Goal: Communication & Community: Share content

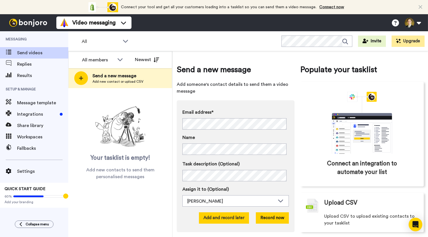
click at [226, 221] on button "Add and record later" at bounding box center [224, 217] width 50 height 11
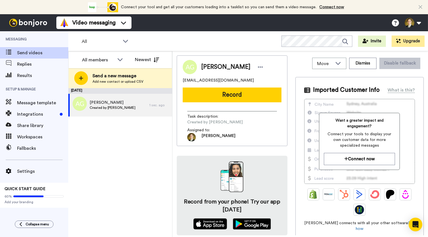
click at [217, 103] on div "[PERSON_NAME] [EMAIL_ADDRESS][DOMAIN_NAME] Record Task description : Created by…" at bounding box center [232, 100] width 111 height 91
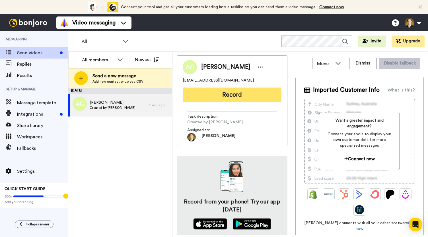
click at [219, 98] on button "Record" at bounding box center [232, 95] width 99 height 15
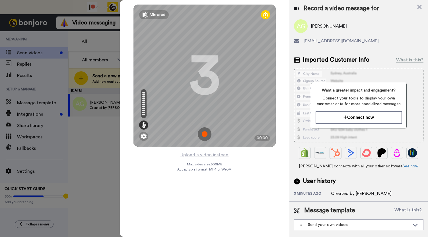
click at [204, 133] on img at bounding box center [205, 134] width 14 height 14
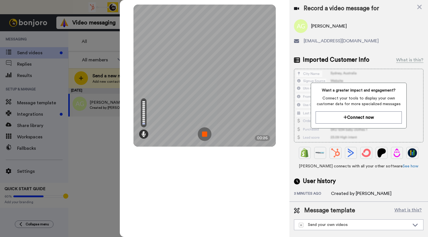
click at [204, 133] on img at bounding box center [205, 134] width 14 height 14
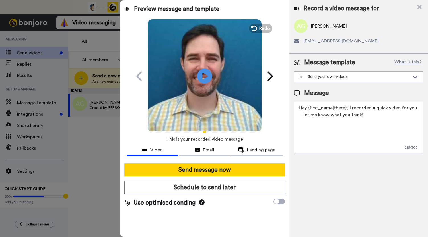
click at [205, 75] on icon "Play/Pause" at bounding box center [204, 76] width 15 height 27
click at [203, 145] on span "This is your recorded video message" at bounding box center [204, 139] width 77 height 13
click at [210, 149] on span "Email" at bounding box center [208, 150] width 11 height 7
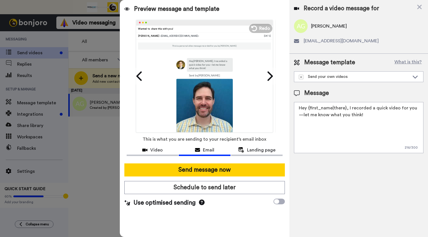
drag, startPoint x: 249, startPoint y: 149, endPoint x: 222, endPoint y: 152, distance: 27.4
click at [249, 149] on span "Landing page" at bounding box center [261, 150] width 28 height 7
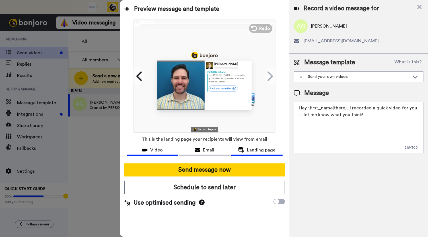
click at [150, 147] on span "Video" at bounding box center [156, 150] width 13 height 7
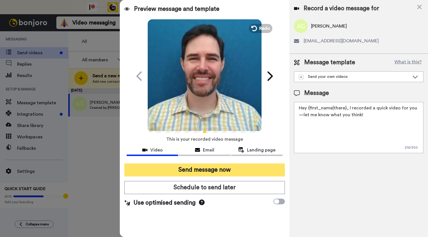
click at [198, 171] on button "Send message now" at bounding box center [204, 170] width 160 height 13
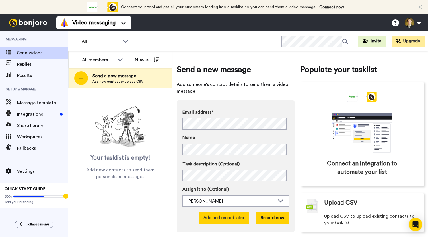
click at [231, 220] on button "Add and record later" at bounding box center [224, 217] width 50 height 11
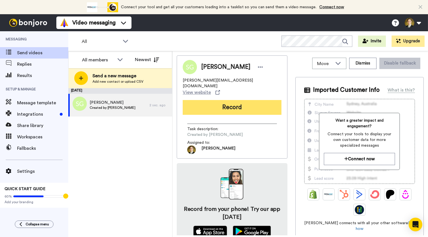
click at [242, 100] on button "Record" at bounding box center [232, 107] width 99 height 15
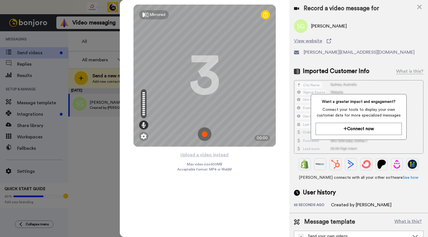
click at [204, 133] on img at bounding box center [205, 134] width 14 height 14
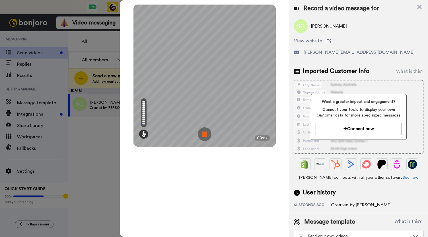
click at [204, 133] on img at bounding box center [205, 134] width 14 height 14
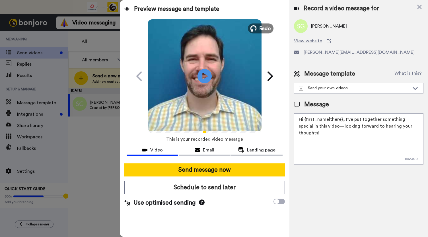
click at [260, 30] on span "Redo" at bounding box center [265, 27] width 12 height 7
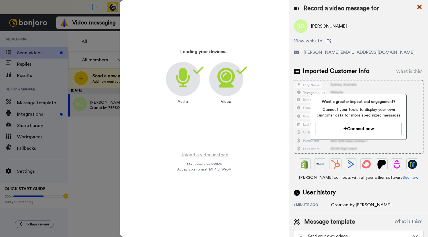
click at [418, 7] on icon at bounding box center [419, 6] width 6 height 7
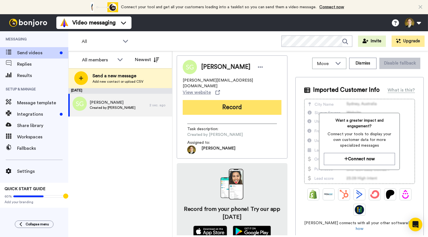
click at [238, 102] on button "Record" at bounding box center [232, 107] width 99 height 15
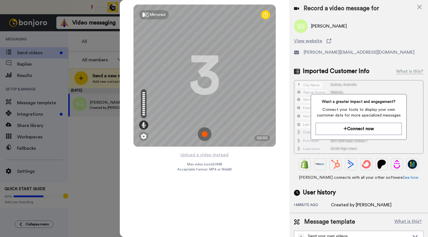
click at [205, 134] on img at bounding box center [205, 134] width 14 height 14
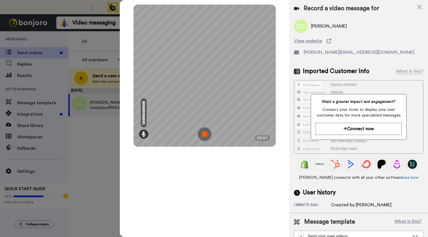
click at [205, 134] on img at bounding box center [205, 134] width 14 height 14
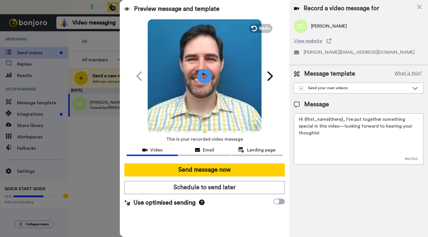
click at [204, 83] on icon at bounding box center [204, 76] width 15 height 15
click at [204, 143] on span "This is your recorded video message" at bounding box center [204, 139] width 77 height 13
click at [207, 150] on span "Email" at bounding box center [208, 150] width 11 height 7
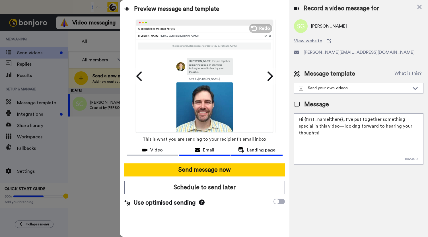
click at [255, 152] on span "Landing page" at bounding box center [261, 150] width 28 height 7
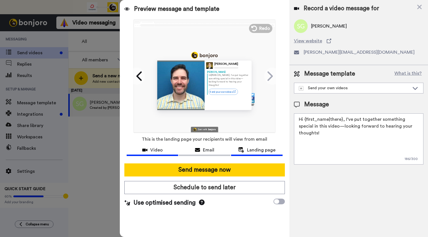
click at [156, 146] on button "Video" at bounding box center [152, 151] width 51 height 11
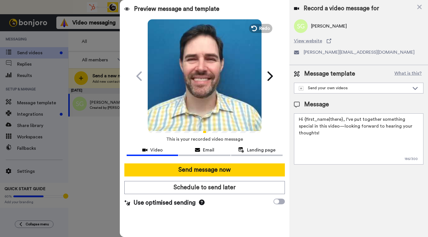
click at [184, 105] on video at bounding box center [205, 75] width 114 height 114
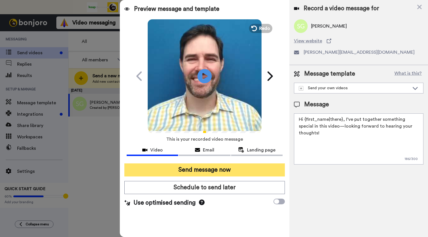
click at [207, 166] on button "Send message now" at bounding box center [204, 170] width 160 height 13
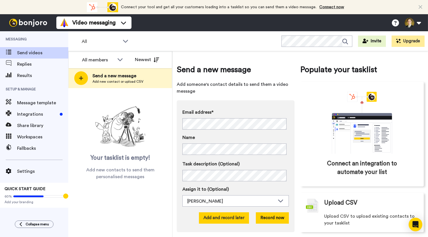
click at [219, 217] on button "Add and record later" at bounding box center [224, 217] width 50 height 11
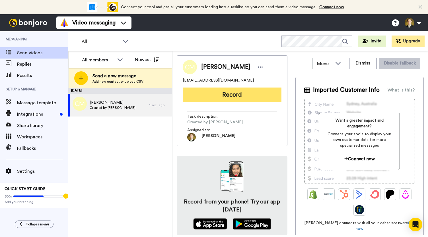
click at [205, 98] on button "Record" at bounding box center [232, 95] width 99 height 15
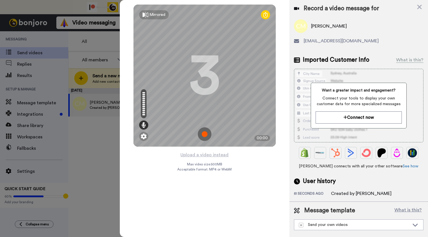
click at [201, 137] on img at bounding box center [205, 134] width 14 height 14
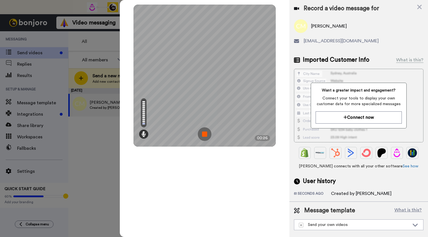
click at [205, 137] on img at bounding box center [205, 134] width 14 height 14
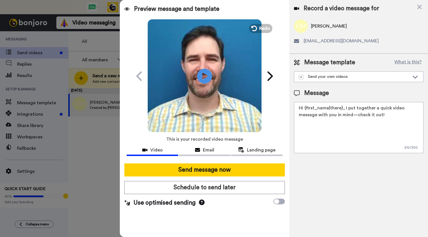
click at [202, 75] on icon "Play/Pause" at bounding box center [204, 76] width 15 height 27
drag, startPoint x: 196, startPoint y: 150, endPoint x: 207, endPoint y: 150, distance: 10.8
click at [196, 150] on icon at bounding box center [197, 150] width 5 height 5
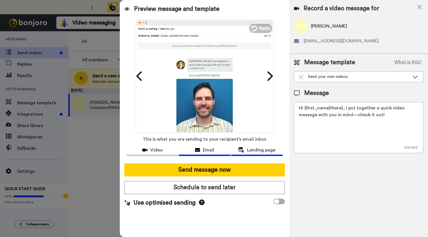
click at [262, 149] on span "Landing page" at bounding box center [261, 150] width 28 height 7
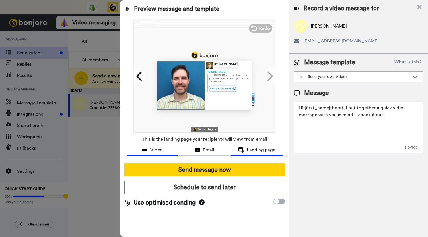
click at [151, 149] on span "Video" at bounding box center [156, 150] width 13 height 7
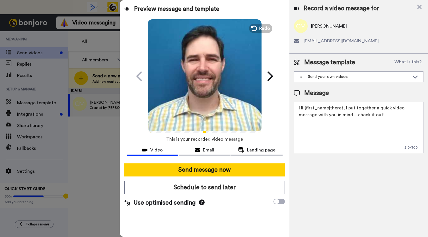
click at [203, 86] on icon "Play/Pause" at bounding box center [204, 76] width 15 height 27
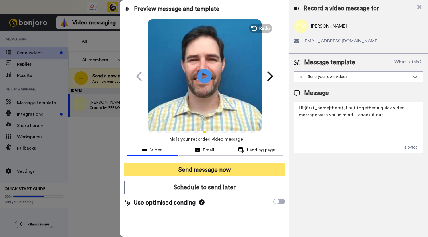
click at [191, 165] on button "Send message now" at bounding box center [204, 170] width 160 height 13
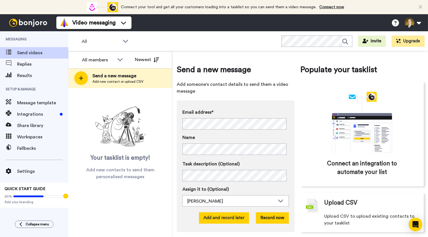
click at [234, 216] on button "Add and record later" at bounding box center [224, 217] width 50 height 11
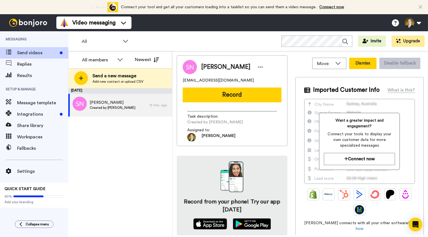
click at [357, 68] on button "Dismiss" at bounding box center [362, 63] width 27 height 11
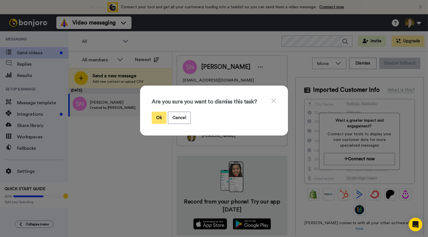
click at [154, 121] on button "Ok" at bounding box center [159, 118] width 15 height 12
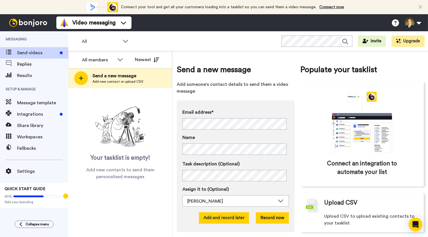
click at [228, 219] on button "Add and record later" at bounding box center [224, 217] width 50 height 11
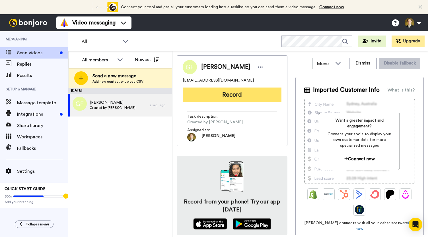
click at [247, 98] on button "Record" at bounding box center [232, 95] width 99 height 15
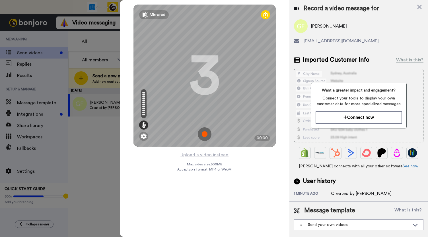
click at [206, 133] on img at bounding box center [205, 134] width 14 height 14
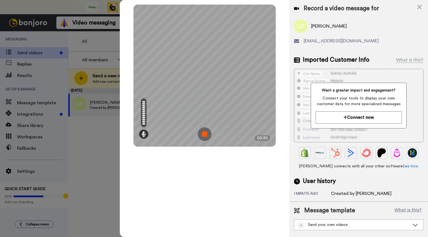
click at [206, 133] on img at bounding box center [205, 134] width 14 height 14
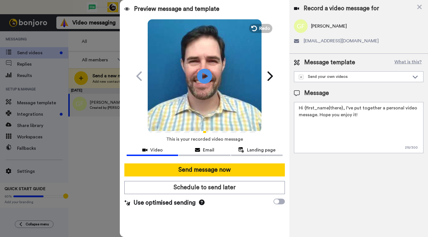
click at [203, 79] on icon "Play/Pause" at bounding box center [204, 76] width 15 height 27
click at [210, 150] on span "Email" at bounding box center [208, 150] width 11 height 7
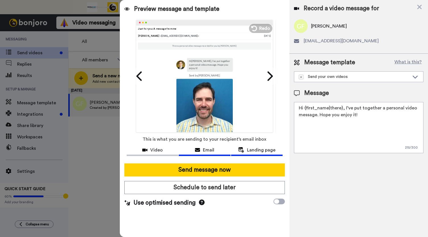
click at [248, 150] on span "Landing page" at bounding box center [261, 150] width 28 height 7
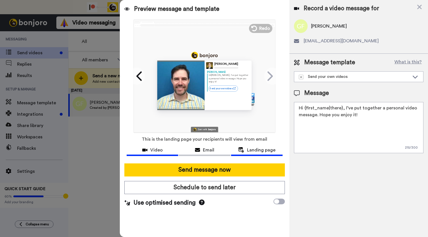
click at [148, 152] on div "Video" at bounding box center [152, 150] width 51 height 7
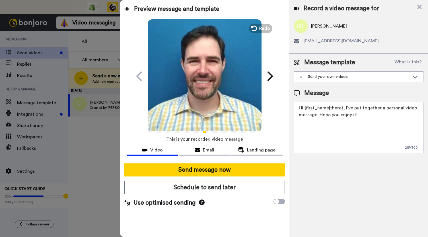
drag, startPoint x: 187, startPoint y: 86, endPoint x: 195, endPoint y: 140, distance: 54.6
click at [187, 86] on video at bounding box center [205, 75] width 114 height 114
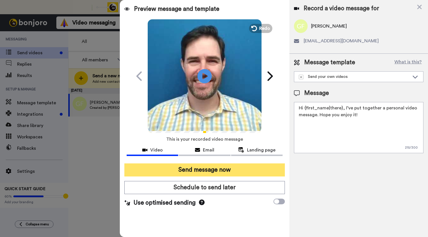
click at [209, 170] on button "Send message now" at bounding box center [204, 170] width 160 height 13
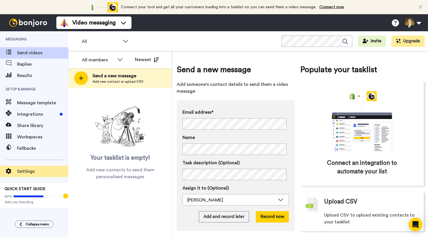
drag, startPoint x: 0, startPoint y: 231, endPoint x: 14, endPoint y: 169, distance: 62.9
click at [0, 230] on div "Messaging Send videos Replies Results Setup & Manage Message template Integrati…" at bounding box center [34, 134] width 68 height 206
